Goal: Task Accomplishment & Management: Manage account settings

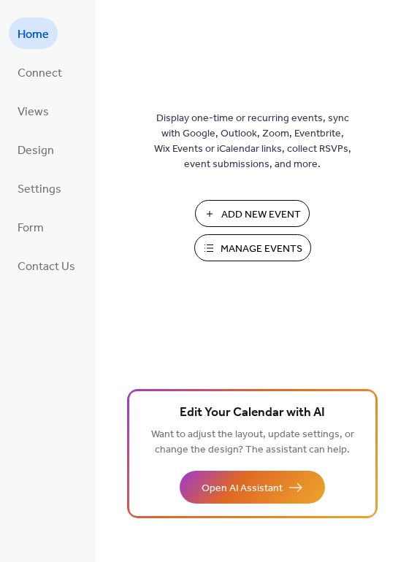
click at [253, 245] on span "Manage Events" at bounding box center [261, 249] width 82 height 15
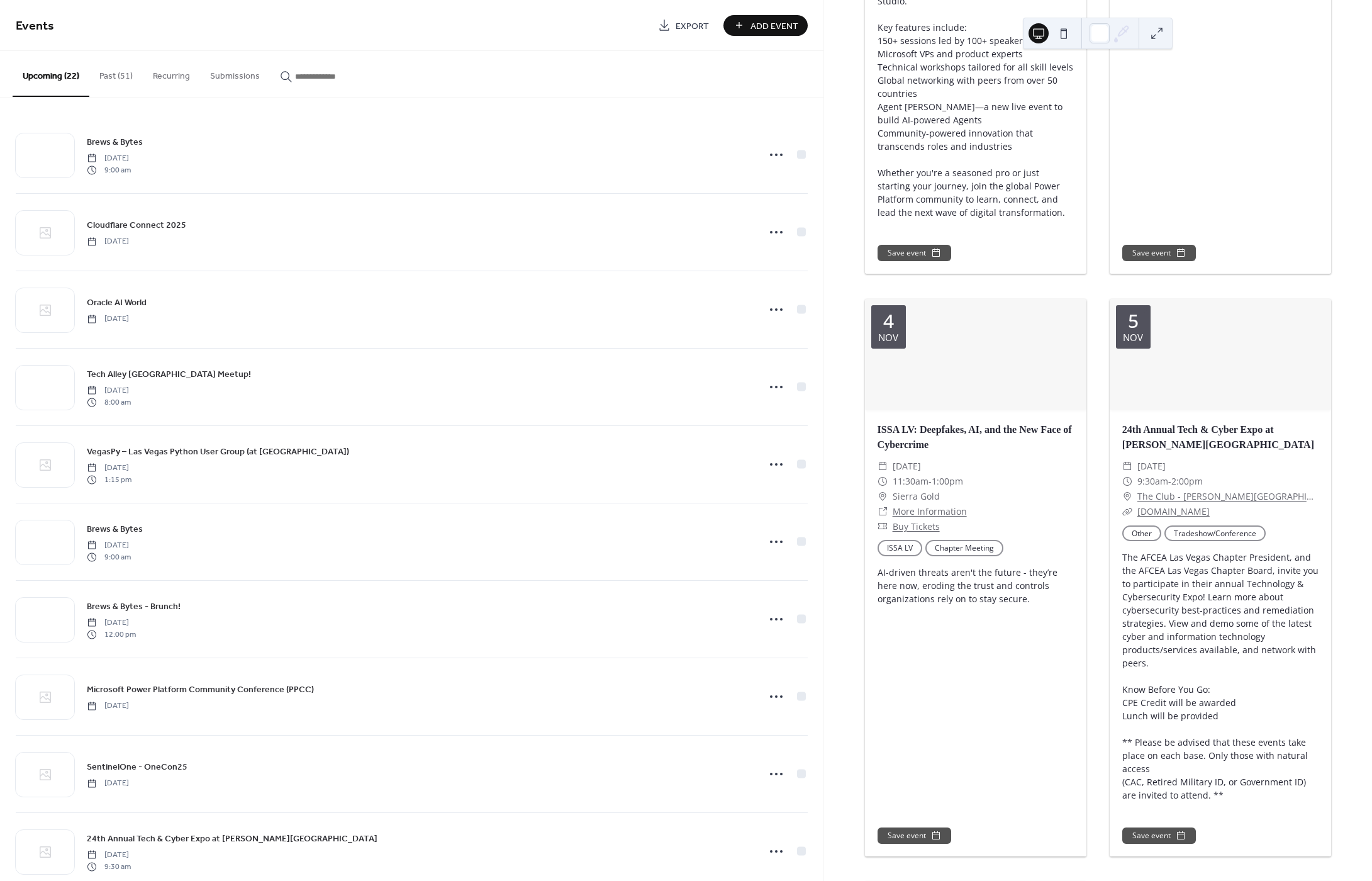
scroll to position [2307, 0]
click at [772, 23] on span "Add Event" at bounding box center [774, 26] width 47 height 13
